Goal: Information Seeking & Learning: Find specific page/section

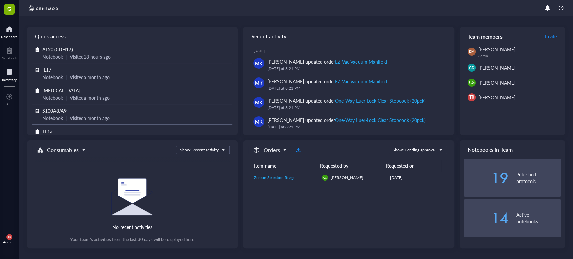
click at [13, 73] on div at bounding box center [9, 72] width 15 height 11
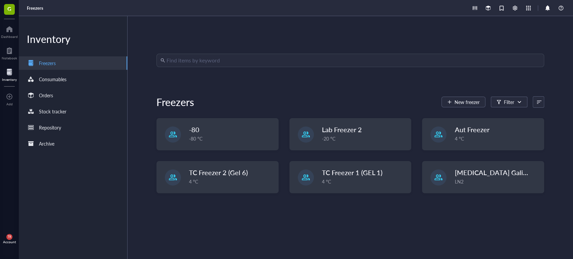
click at [201, 65] on input "search" at bounding box center [354, 60] width 374 height 13
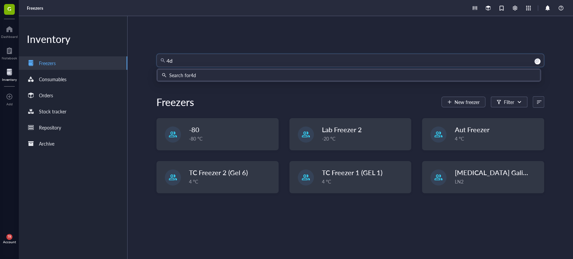
type input "4d4"
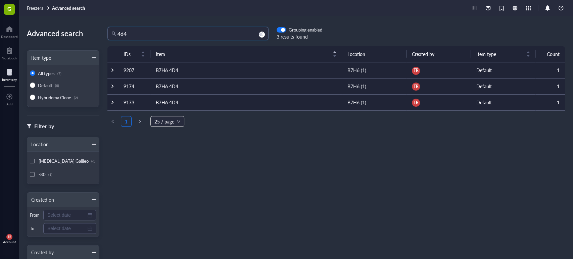
drag, startPoint x: 153, startPoint y: 35, endPoint x: 15, endPoint y: 64, distance: 140.9
click at [15, 64] on div "G Dashboard Notebook Inventory To pick up a draggable item, press the space bar…" at bounding box center [286, 129] width 573 height 259
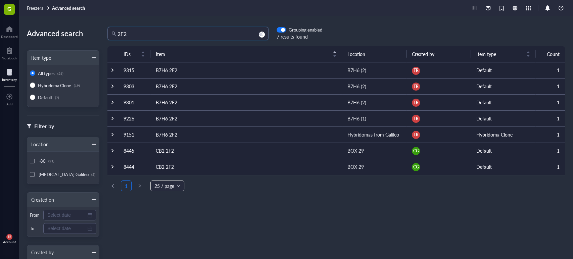
click at [286, 28] on div "Grouping enabled" at bounding box center [300, 30] width 46 height 6
click at [282, 29] on div "button" at bounding box center [283, 30] width 4 height 4
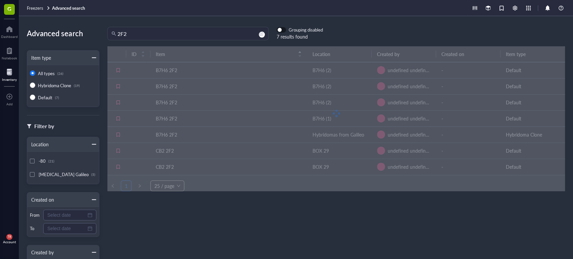
click at [282, 29] on span "button" at bounding box center [281, 30] width 9 height 5
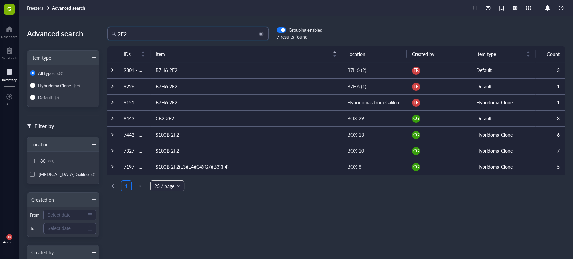
drag, startPoint x: 154, startPoint y: 35, endPoint x: 111, endPoint y: 37, distance: 43.4
click at [111, 37] on div "2F2" at bounding box center [187, 33] width 161 height 13
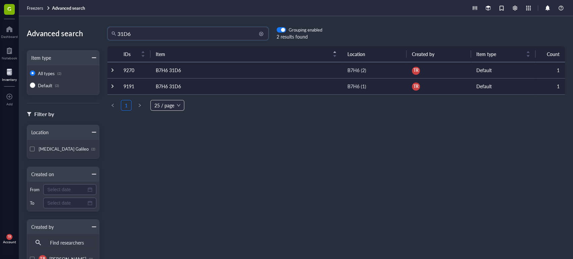
drag, startPoint x: 121, startPoint y: 35, endPoint x: 115, endPoint y: 36, distance: 6.4
click at [115, 36] on div "31D6" at bounding box center [187, 33] width 161 height 13
type input "26D7"
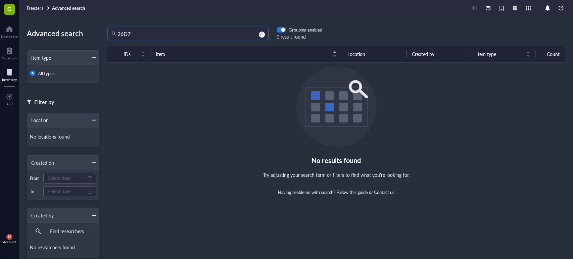
drag, startPoint x: 136, startPoint y: 37, endPoint x: 29, endPoint y: 25, distance: 108.1
click at [29, 26] on div "Advanced search Item type All types Filter by Location No locations found Creat…" at bounding box center [296, 137] width 554 height 243
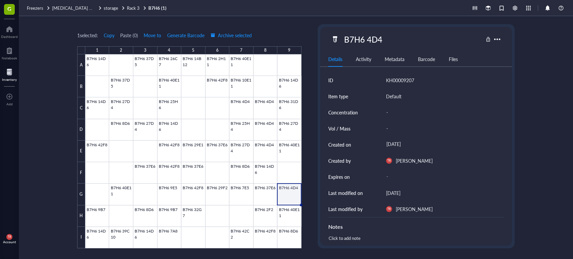
click at [546, 83] on div "1 selected: Copy Paste ( 0 ) Move to Generate Barcode Archive selected 1 2 3 4 …" at bounding box center [296, 137] width 554 height 243
click at [301, 30] on div "1 selected: Copy Paste ( 0 ) Move to Generate Barcode Archive selected 1 2 3 4 …" at bounding box center [189, 136] width 224 height 224
click at [78, 28] on div "1 selected: Copy Paste ( 0 ) Move to Generate Barcode Archive selected 1 2 3 4 …" at bounding box center [189, 136] width 224 height 224
click at [295, 193] on div at bounding box center [193, 151] width 216 height 194
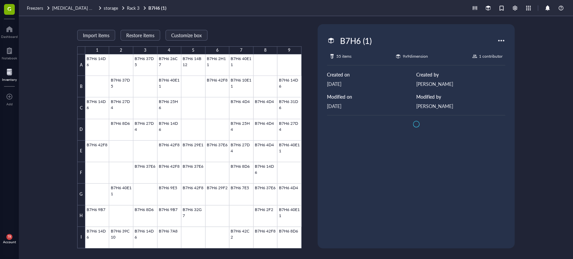
click at [265, 30] on div "Import items Restore items Customize box 1 2 3 4 5 6 7 8 9 A B C D E F G H I B7…" at bounding box center [189, 136] width 224 height 224
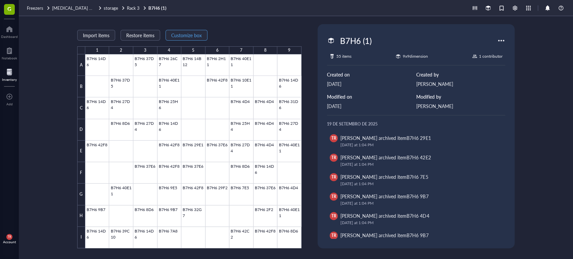
click at [182, 33] on span "Customize box" at bounding box center [186, 35] width 31 height 5
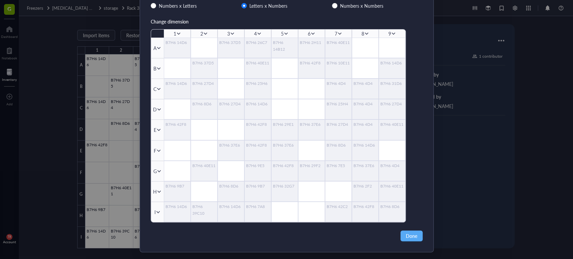
scroll to position [50, 0]
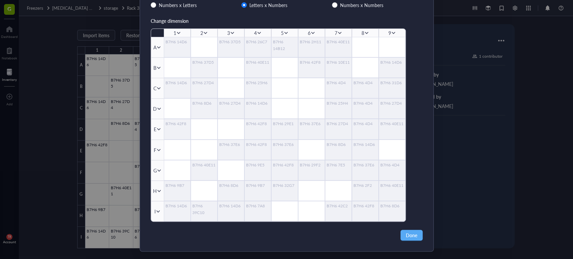
click at [49, 119] on div "Customize box Axis labels (row x column) Numbers x Letters Letters x Numbers Nu…" at bounding box center [286, 129] width 573 height 259
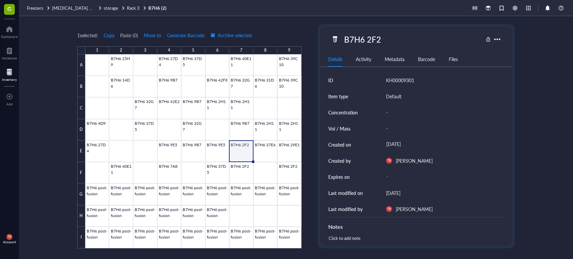
click at [297, 19] on div "1 selected: Copy Paste ( 0 ) Move to Generate Barcode Archive selected 1 2 3 4 …" at bounding box center [296, 137] width 554 height 243
click at [243, 155] on div at bounding box center [193, 151] width 216 height 194
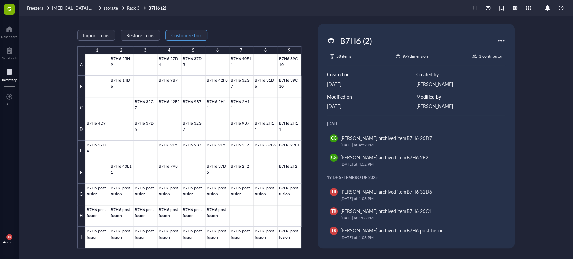
click at [187, 37] on span "Customize box" at bounding box center [186, 35] width 31 height 5
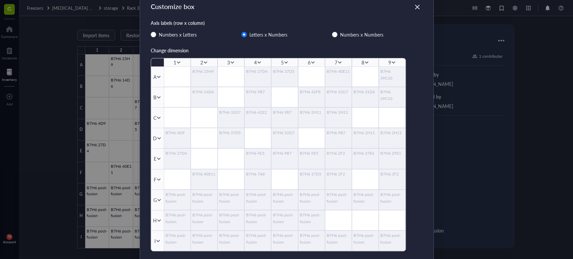
scroll to position [50, 0]
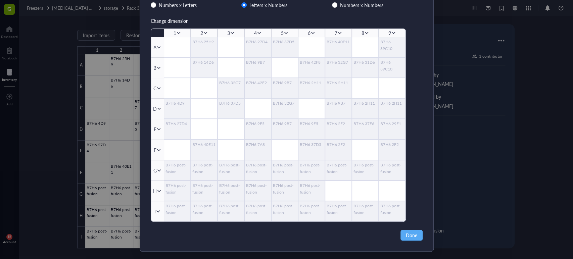
click at [64, 64] on div "Customize box Axis labels (row x column) Numbers x Letters Letters x Numbers Nu…" at bounding box center [286, 129] width 573 height 259
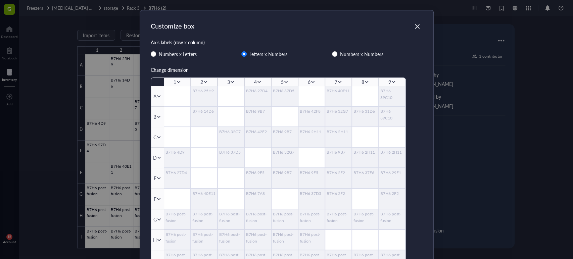
scroll to position [0, 0]
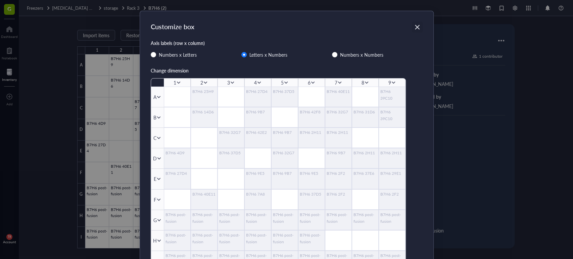
click at [416, 31] on div "Close" at bounding box center [417, 27] width 11 height 11
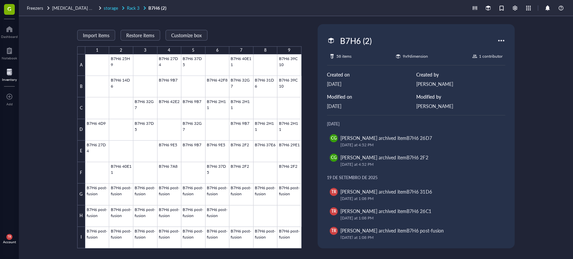
click at [128, 7] on span "Rack 3" at bounding box center [133, 8] width 13 height 6
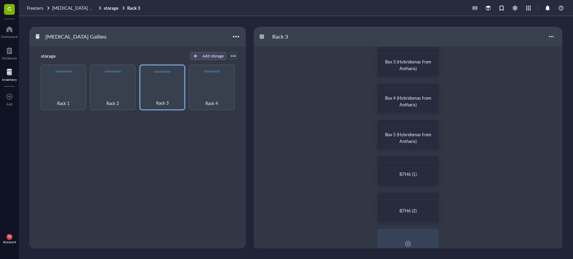
scroll to position [149, 0]
